Goal: Find specific page/section: Find specific page/section

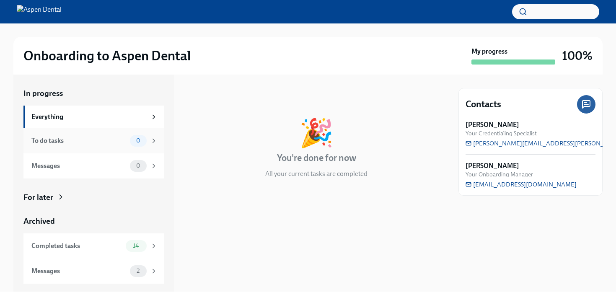
click at [156, 143] on icon at bounding box center [154, 141] width 8 height 8
click at [148, 270] on div "2" at bounding box center [144, 271] width 28 height 12
